Goal: Information Seeking & Learning: Find specific page/section

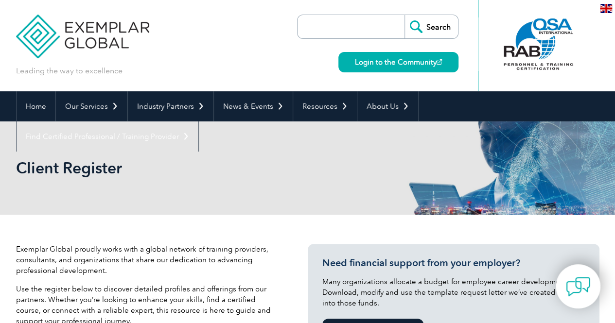
drag, startPoint x: 150, startPoint y: 52, endPoint x: 91, endPoint y: 50, distance: 58.4
click at [91, 50] on div "Leading the way to excellence Search" at bounding box center [307, 45] width 583 height 91
click at [132, 51] on img at bounding box center [83, 29] width 134 height 58
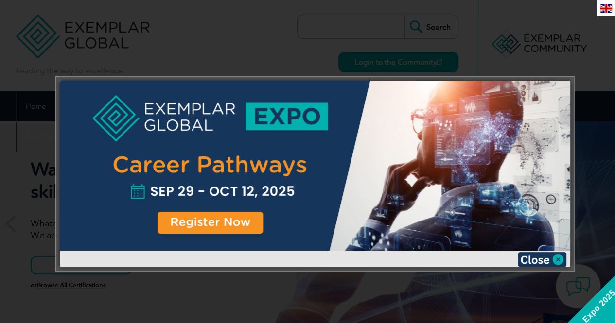
drag, startPoint x: 542, startPoint y: 50, endPoint x: 512, endPoint y: 58, distance: 31.6
click at [542, 50] on div at bounding box center [307, 161] width 615 height 323
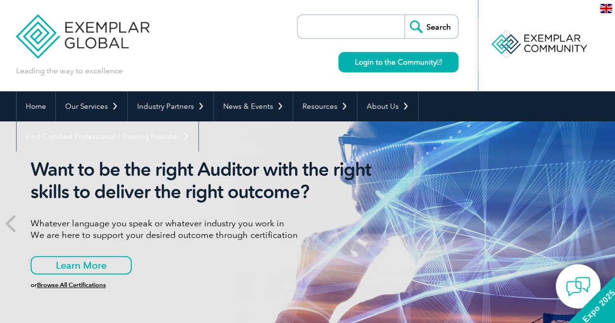
click at [333, 35] on input "search" at bounding box center [353, 26] width 102 height 23
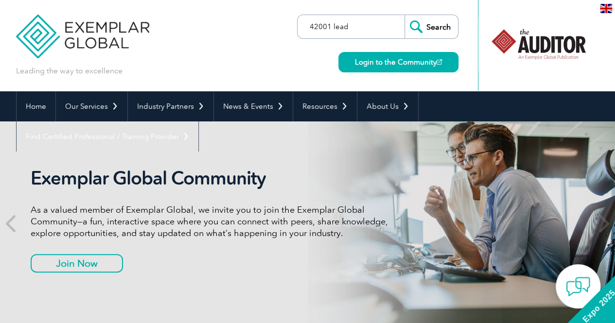
type input "42001 lead"
click at [404, 15] on input "Search" at bounding box center [430, 26] width 53 height 23
click at [440, 19] on input "Search" at bounding box center [430, 26] width 53 height 23
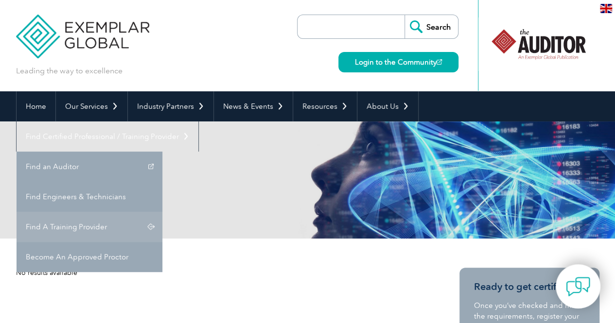
click at [162, 212] on link "Find A Training Provider" at bounding box center [90, 227] width 146 height 30
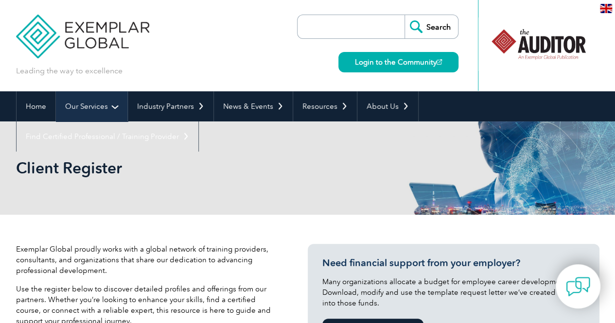
click at [112, 98] on link "Our Services" at bounding box center [91, 106] width 71 height 30
click at [115, 99] on link "Our Services" at bounding box center [91, 106] width 71 height 30
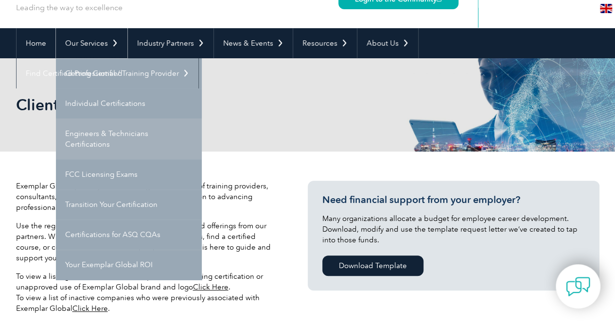
scroll to position [49, 0]
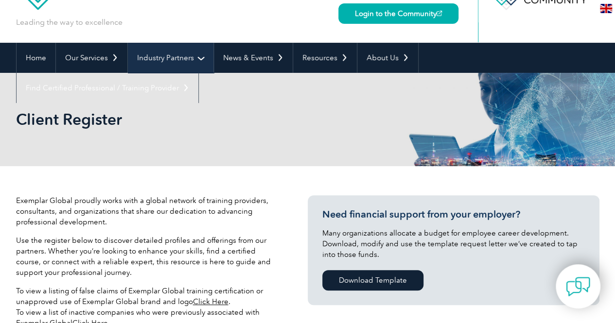
click at [167, 65] on link "Industry Partners" at bounding box center [171, 58] width 86 height 30
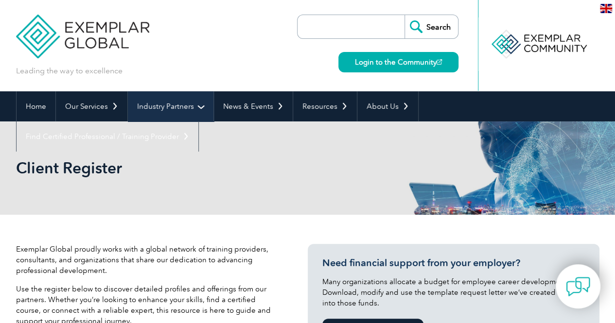
click at [171, 106] on link "Industry Partners" at bounding box center [171, 106] width 86 height 30
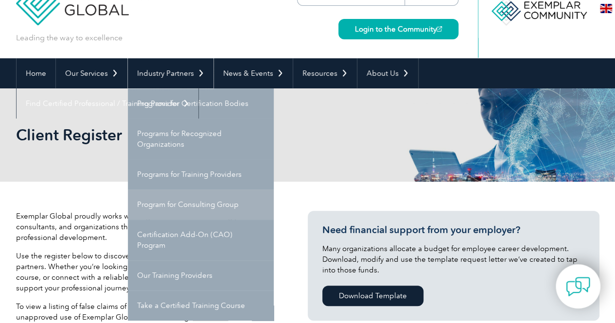
scroll to position [49, 0]
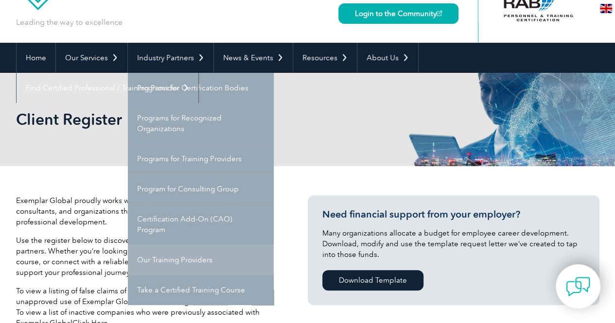
click at [193, 261] on link "Our Training Providers" at bounding box center [201, 260] width 146 height 30
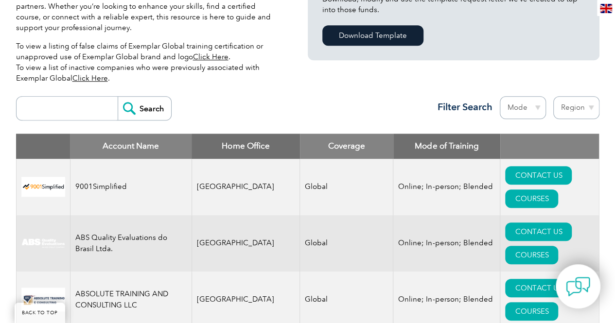
scroll to position [292, 0]
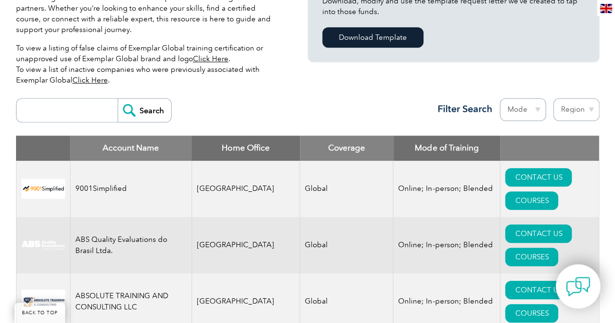
click at [55, 110] on input "search" at bounding box center [69, 110] width 96 height 23
type input "ricl"
click at [118, 99] on input "Search" at bounding box center [144, 110] width 53 height 23
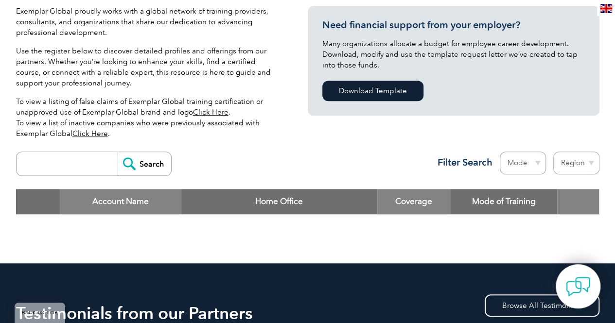
scroll to position [292, 0]
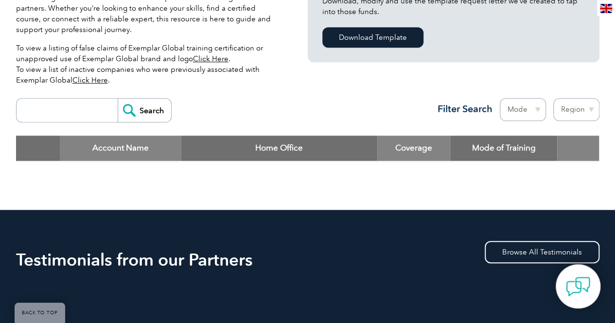
click at [94, 105] on input "search" at bounding box center [69, 110] width 96 height 23
type input "RICL"
click at [118, 99] on input "Search" at bounding box center [144, 110] width 53 height 23
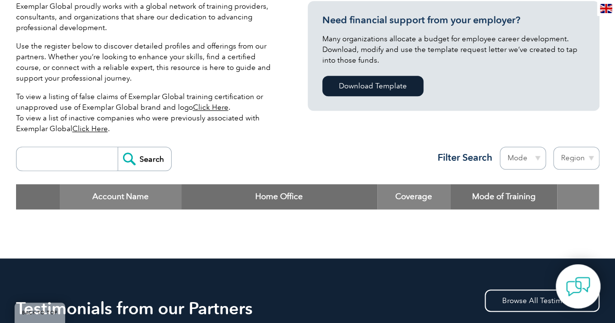
scroll to position [292, 0]
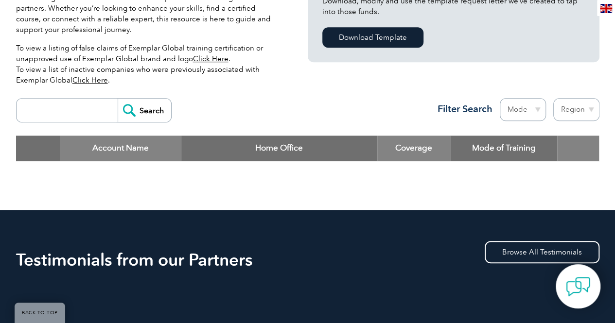
click at [90, 111] on input "search" at bounding box center [69, 110] width 96 height 23
type input "ROYAL"
click at [118, 99] on input "Search" at bounding box center [144, 110] width 53 height 23
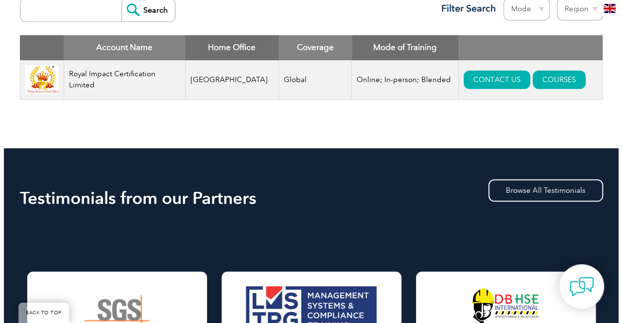
scroll to position [340, 0]
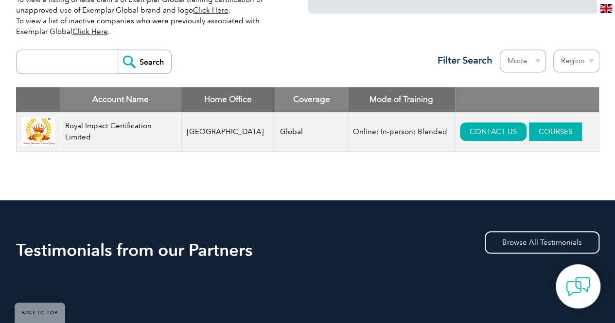
click at [540, 138] on link "COURSES" at bounding box center [555, 131] width 53 height 18
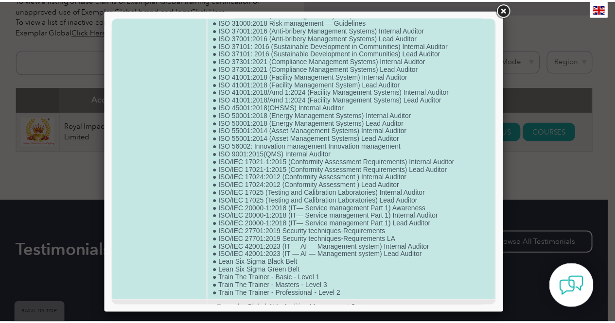
scroll to position [411, 0]
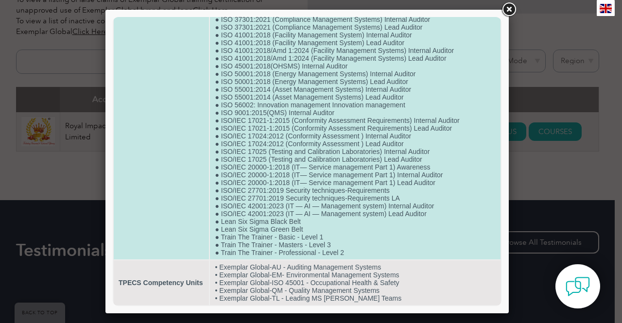
drag, startPoint x: 181, startPoint y: 176, endPoint x: 195, endPoint y: 190, distance: 19.9
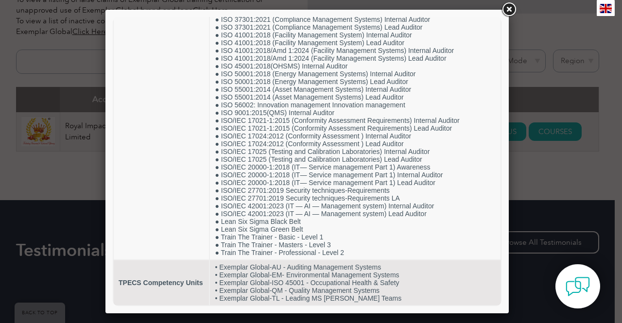
click at [17, 118] on div at bounding box center [311, 161] width 622 height 323
